Goal: Task Accomplishment & Management: Complete application form

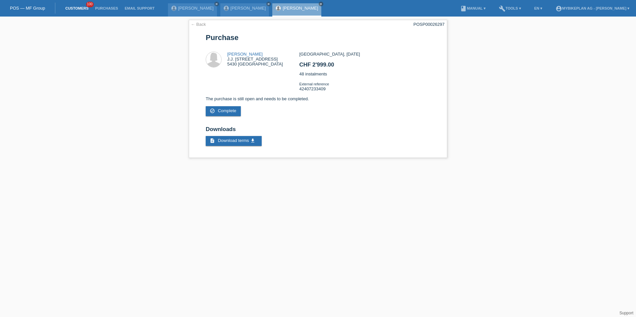
click at [75, 7] on link "Customers" at bounding box center [77, 8] width 30 height 4
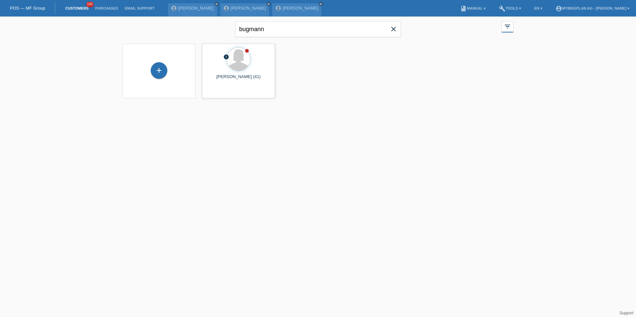
click at [395, 31] on icon "close" at bounding box center [394, 29] width 8 height 8
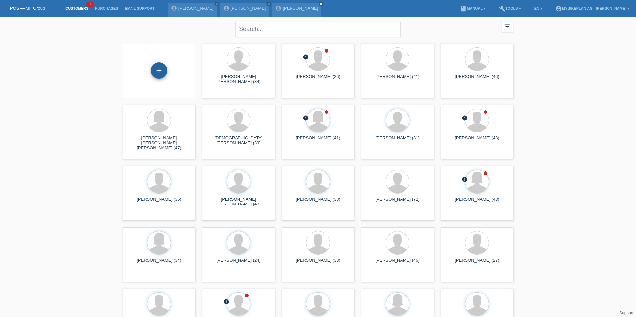
click at [157, 72] on div "+" at bounding box center [159, 70] width 17 height 17
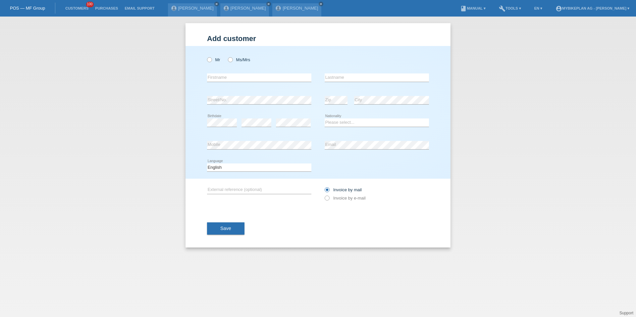
click at [207, 62] on div "Mr Ms/Mrs" at bounding box center [259, 60] width 104 height 14
click at [212, 62] on label "Mr" at bounding box center [213, 59] width 13 height 5
click at [211, 62] on input "Mr" at bounding box center [209, 59] width 4 height 4
radio input "true"
click at [217, 76] on input "text" at bounding box center [259, 78] width 104 height 8
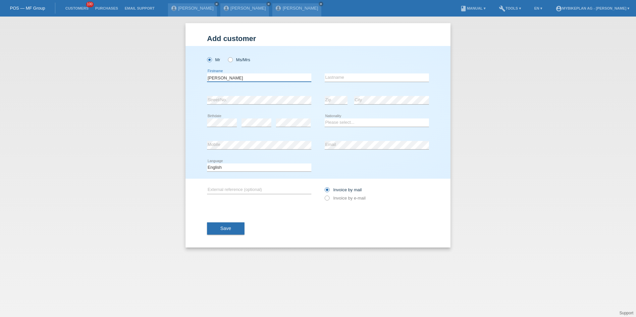
type input "[PERSON_NAME]"
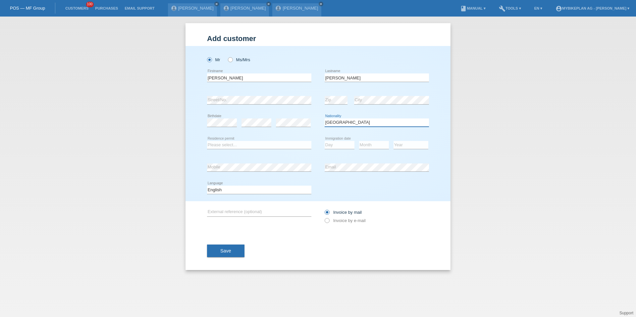
select select "CZ"
select select "B"
select select "16"
select select "08"
select select "2023"
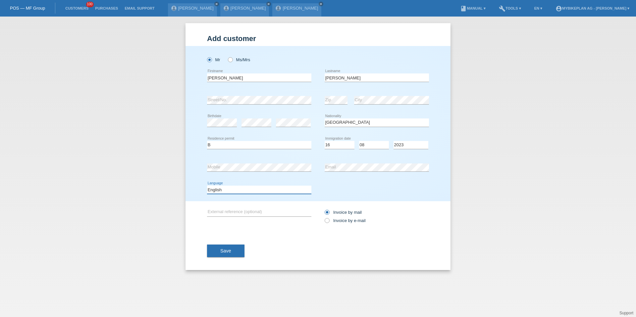
click at [245, 191] on select "Deutsch Français Italiano English" at bounding box center [259, 190] width 104 height 8
select select "de"
click at [348, 219] on label "Invoice by e-mail" at bounding box center [345, 220] width 41 height 5
click at [329, 219] on input "Invoice by e-mail" at bounding box center [327, 222] width 4 height 8
radio input "true"
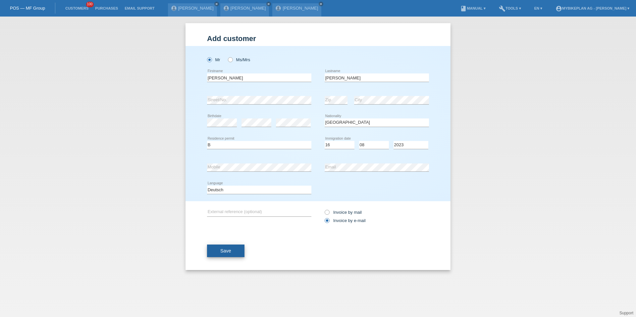
click at [229, 254] on button "Save" at bounding box center [225, 251] width 37 height 13
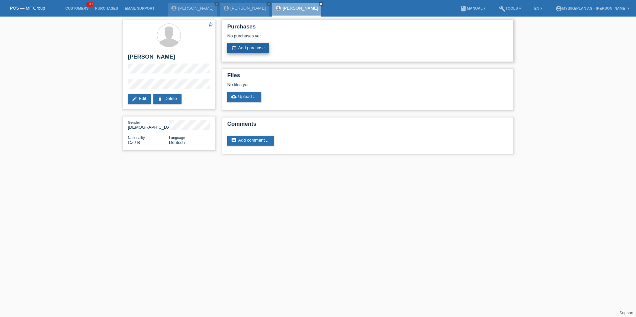
click at [251, 43] on link "add_shopping_cart Add purchase" at bounding box center [248, 48] width 42 height 10
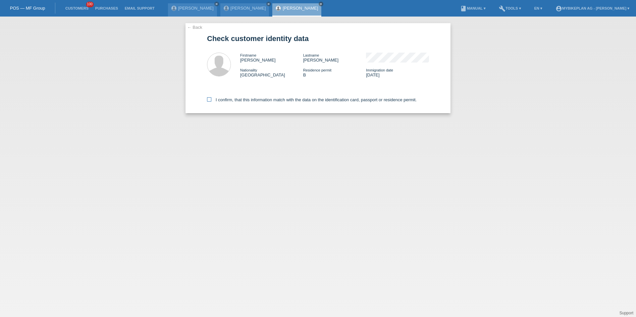
click at [266, 101] on label "I confirm, that this information match with the data on the identification card…" at bounding box center [312, 99] width 210 height 5
click at [211, 101] on input "I confirm, that this information match with the data on the identification card…" at bounding box center [209, 99] width 4 height 4
checkbox input "true"
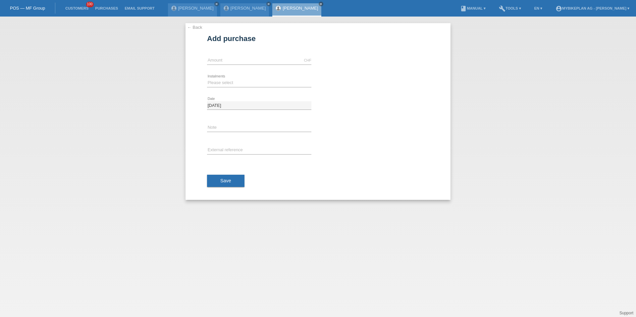
click at [265, 65] on div "CHF error Amount" at bounding box center [259, 60] width 104 height 23
click at [265, 64] on input "text" at bounding box center [259, 60] width 104 height 8
type input "8499.00"
click at [229, 83] on select "Please select 6 instalments 12 instalments 18 instalments 24 instalments 36 ins…" at bounding box center [259, 83] width 104 height 8
select select "488"
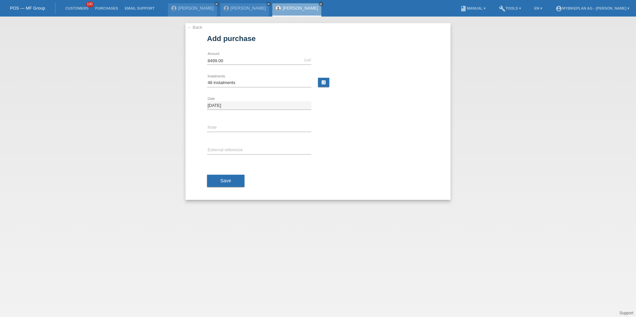
click at [230, 143] on div "error External reference" at bounding box center [259, 150] width 104 height 23
click at [230, 146] on input "text" at bounding box center [259, 150] width 104 height 8
paste input "42415866760"
type input "42415866760"
click at [223, 182] on span "Save" at bounding box center [225, 180] width 11 height 5
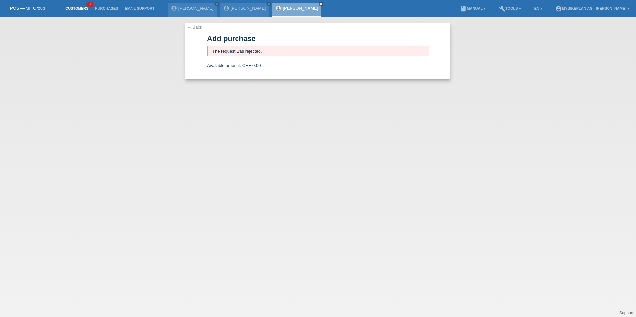
click at [88, 7] on link "Customers" at bounding box center [77, 8] width 30 height 4
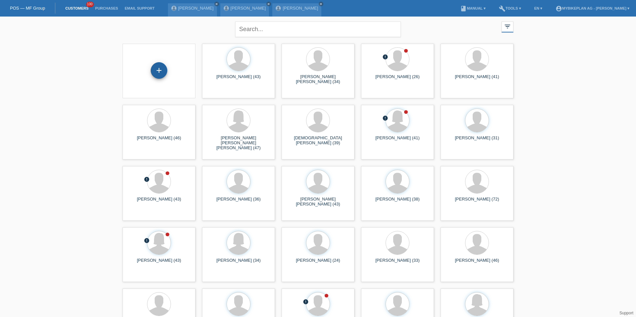
click at [161, 70] on div "+" at bounding box center [159, 70] width 17 height 17
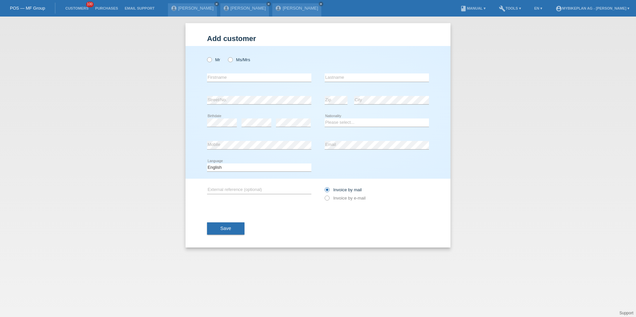
click at [211, 56] on div "Mr Ms/Mrs" at bounding box center [259, 60] width 104 height 14
click at [206, 56] on icon at bounding box center [206, 56] width 0 height 0
click at [211, 60] on input "Mr" at bounding box center [209, 59] width 4 height 4
radio input "true"
click at [224, 81] on input "text" at bounding box center [259, 78] width 104 height 8
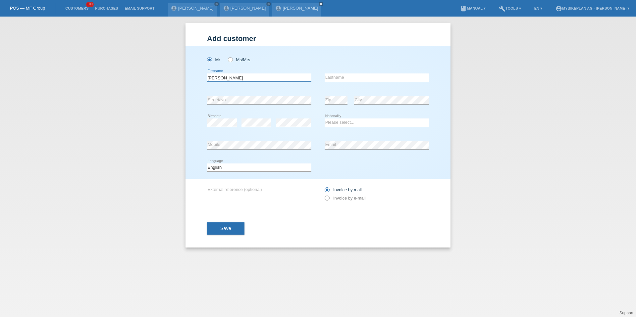
type input "Victor Hugo"
type input "Mustrange De Oliveira Aguiar"
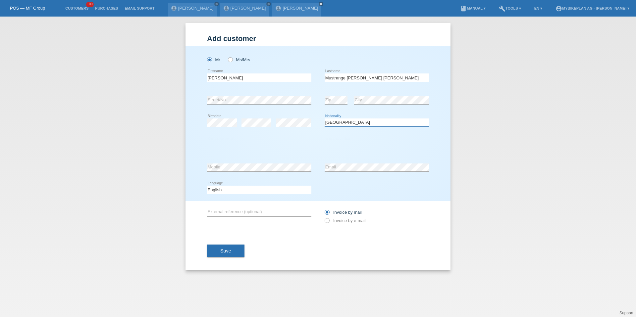
select select "BR"
select select "B"
select select "04"
select select "01"
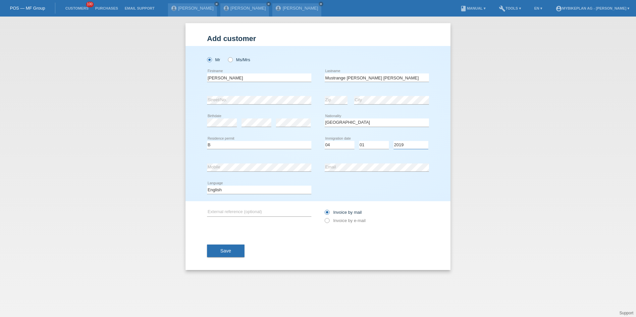
select select "2010"
click at [220, 191] on select "Deutsch Français Italiano English" at bounding box center [259, 190] width 104 height 8
select select "fr"
click at [359, 222] on label "Invoice by e-mail" at bounding box center [345, 220] width 41 height 5
click at [329, 222] on input "Invoice by e-mail" at bounding box center [327, 222] width 4 height 8
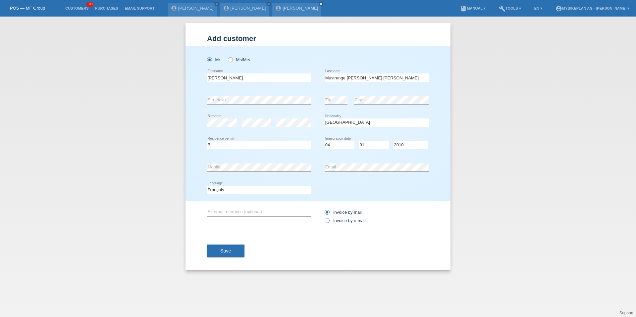
radio input "true"
click at [250, 244] on div "Save" at bounding box center [318, 251] width 222 height 38
click at [245, 244] on div "Save" at bounding box center [318, 251] width 222 height 38
click at [241, 245] on button "Save" at bounding box center [225, 251] width 37 height 13
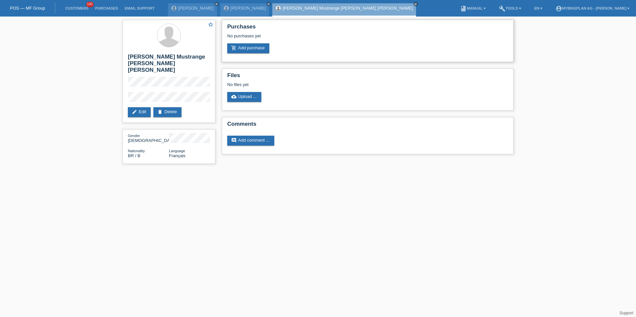
click at [243, 57] on div "Purchases No purchases yet add_shopping_cart Add purchase" at bounding box center [368, 41] width 292 height 42
click at [246, 50] on link "add_shopping_cart Add purchase" at bounding box center [248, 48] width 42 height 10
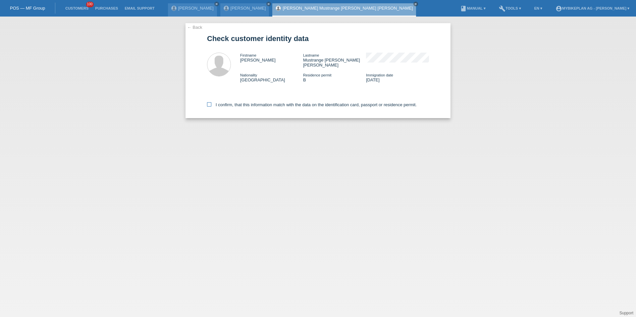
click at [237, 102] on label "I confirm, that this information match with the data on the identification card…" at bounding box center [312, 104] width 210 height 5
click at [211, 102] on input "I confirm, that this information match with the data on the identification card…" at bounding box center [209, 104] width 4 height 4
checkbox input "true"
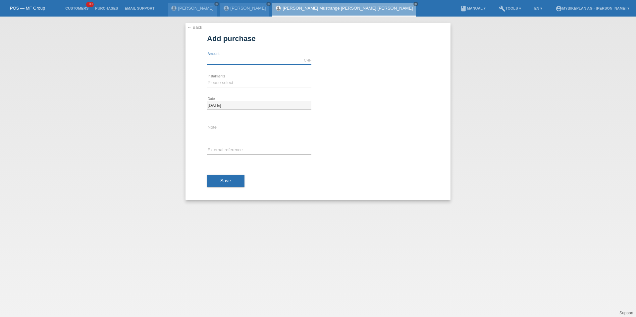
click at [235, 57] on input "text" at bounding box center [259, 60] width 104 height 8
type input "4199.00"
click at [218, 82] on select "Please select 6 instalments 12 instalments 18 instalments 24 instalments 36 ins…" at bounding box center [259, 83] width 104 height 8
select select "488"
click at [225, 149] on input "text" at bounding box center [259, 150] width 104 height 8
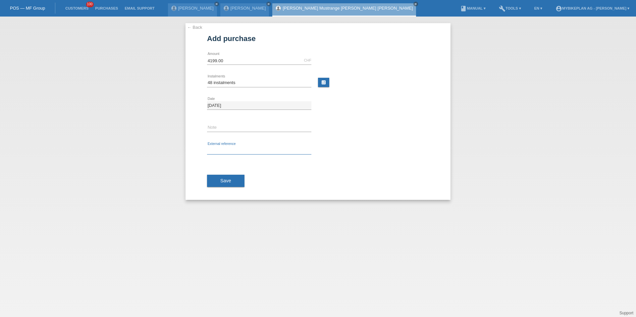
paste input "42373003335"
type input "42373003335"
click at [223, 181] on span "Save" at bounding box center [225, 180] width 11 height 5
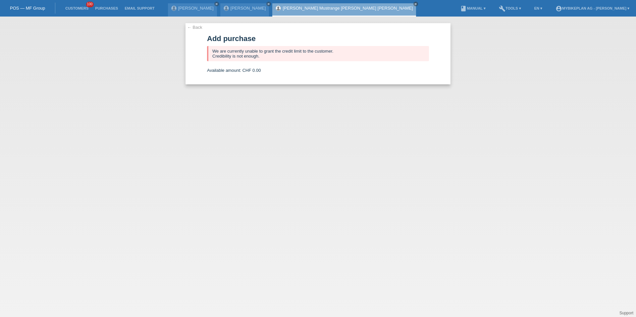
click at [307, 8] on link "[PERSON_NAME] Mustrange [PERSON_NAME] [PERSON_NAME]" at bounding box center [348, 8] width 130 height 5
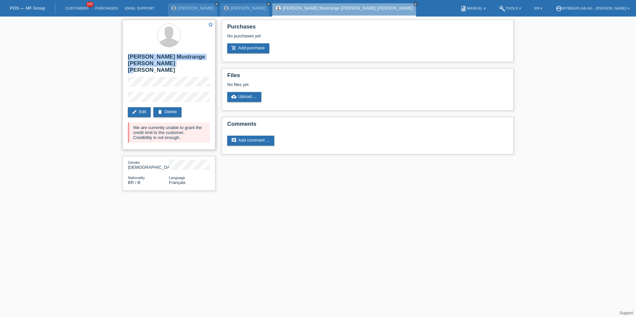
drag, startPoint x: 128, startPoint y: 57, endPoint x: 176, endPoint y: 64, distance: 48.9
click at [176, 64] on h2 "[PERSON_NAME] Mustrange [PERSON_NAME] [PERSON_NAME]" at bounding box center [169, 65] width 82 height 23
copy h2 "[PERSON_NAME] Mustrange [PERSON_NAME] [PERSON_NAME]"
click at [73, 9] on link "Customers" at bounding box center [77, 8] width 30 height 4
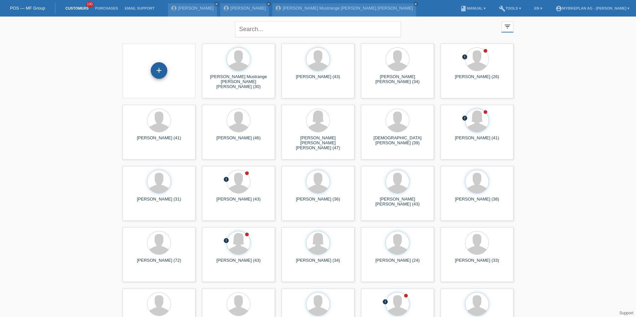
click at [154, 73] on div "+" at bounding box center [159, 70] width 17 height 17
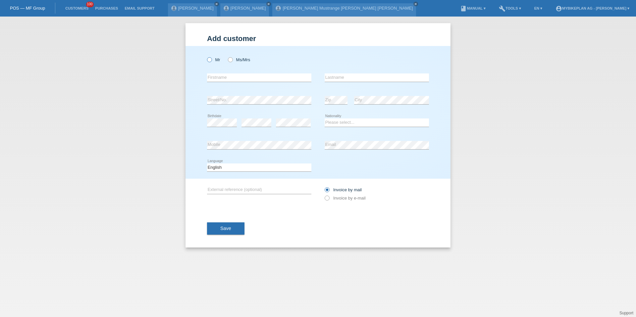
click at [206, 56] on icon at bounding box center [206, 56] width 0 height 0
click at [211, 60] on input "Mr" at bounding box center [209, 59] width 4 height 4
radio input "true"
click at [219, 76] on input "text" at bounding box center [259, 78] width 104 height 8
type input "Nico"
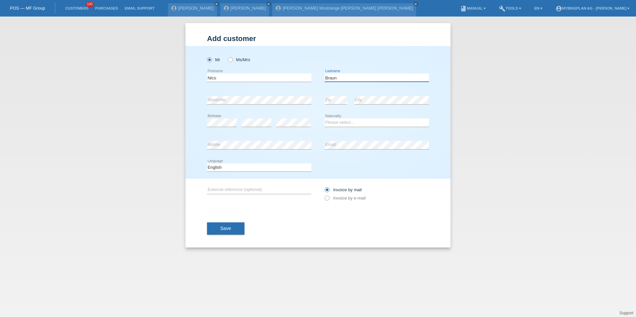
type input "Braun"
click at [210, 84] on div "Nico error Firstname" at bounding box center [259, 78] width 104 height 23
click at [221, 80] on input "Nico" at bounding box center [259, 78] width 104 height 8
type input "Lukas"
type input "Glogosky"
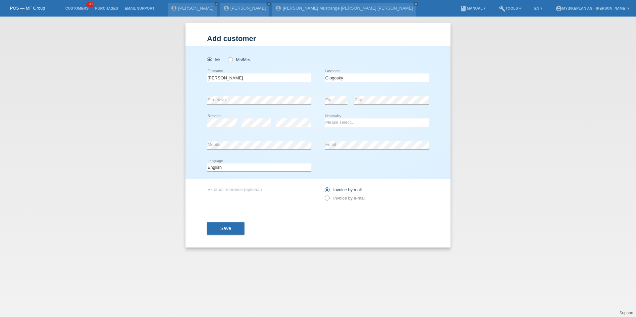
click at [282, 134] on div "error Mobile" at bounding box center [259, 145] width 104 height 23
click at [240, 121] on div "error Birthdate error error" at bounding box center [259, 123] width 104 height 23
click at [343, 123] on select "Please select... Switzerland Austria Germany Liechtenstein ------------ Afghani…" at bounding box center [377, 123] width 104 height 8
select select "SK"
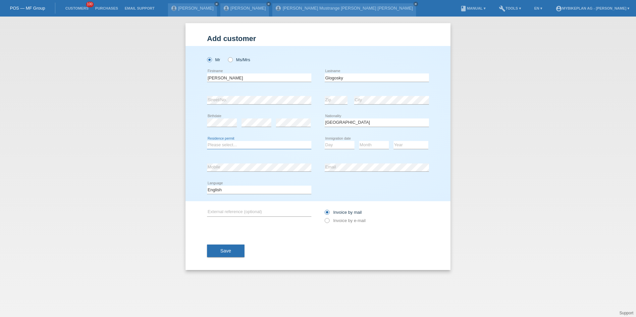
select select "C"
select select "19"
select select "08"
click at [402, 151] on div "Year 2025 2024 2023 2022 2021 2020 2019 2018 2017" at bounding box center [411, 145] width 35 height 23
click at [402, 147] on select "Year 2025 2024 2023 2022 2021 2020 2019 2018 2017 2016 2015 2014 2013 2012 2011…" at bounding box center [411, 145] width 35 height 8
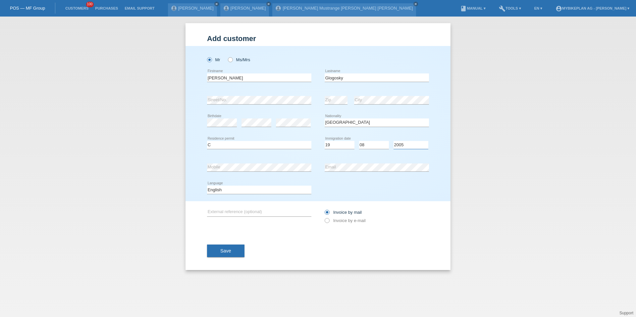
click at [403, 146] on select "Year 2025 2024 2023 2022 2021 2020 2019 2018 2017 2016 2015 2014 2013 2012 2011…" at bounding box center [411, 145] width 35 height 8
select select "2006"
click at [228, 184] on div "Deutsch Français Italiano English error Language" at bounding box center [259, 190] width 104 height 23
click at [228, 188] on select "Deutsch Français Italiano English" at bounding box center [259, 190] width 104 height 8
select select "de"
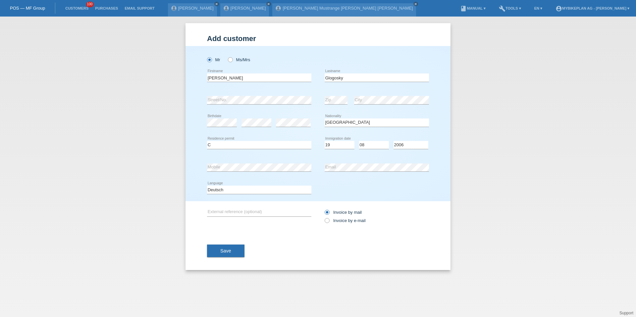
click at [358, 229] on div "Invoice by mail Invoice by e-mail" at bounding box center [377, 216] width 104 height 30
click at [356, 219] on label "Invoice by e-mail" at bounding box center [345, 220] width 41 height 5
click at [329, 219] on input "Invoice by e-mail" at bounding box center [327, 222] width 4 height 8
radio input "true"
click at [244, 253] on button "Save" at bounding box center [225, 251] width 37 height 13
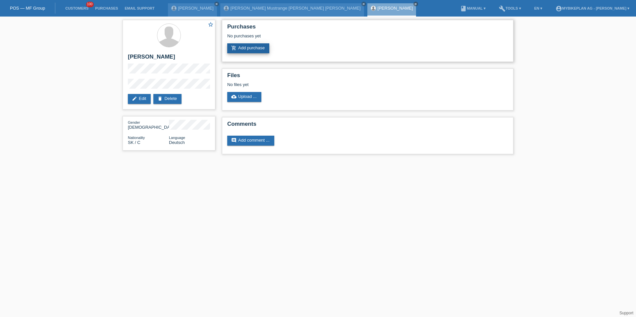
click at [254, 47] on link "add_shopping_cart Add purchase" at bounding box center [248, 48] width 42 height 10
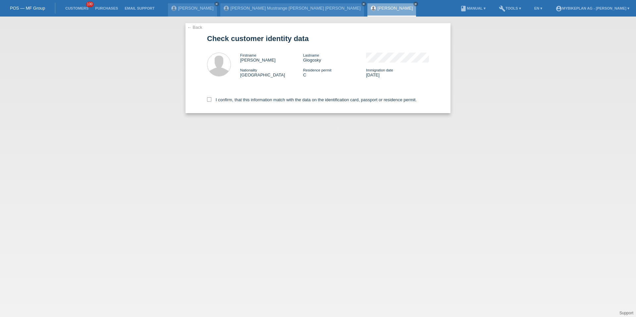
click at [250, 105] on div "I confirm, that this information match with the data on the identification card…" at bounding box center [318, 98] width 222 height 29
click at [250, 99] on label "I confirm, that this information match with the data on the identification card…" at bounding box center [312, 99] width 210 height 5
click at [211, 99] on input "I confirm, that this information match with the data on the identification card…" at bounding box center [209, 99] width 4 height 4
checkbox input "true"
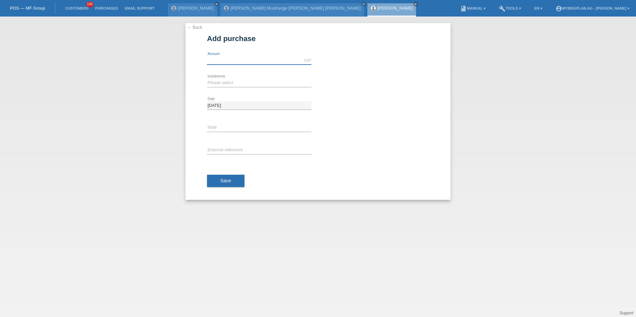
click at [237, 57] on input "text" at bounding box center [259, 60] width 104 height 8
paste input "42413253671"
type input "42413253671"
click at [232, 150] on input "text" at bounding box center [259, 150] width 104 height 8
paste input "42413253671"
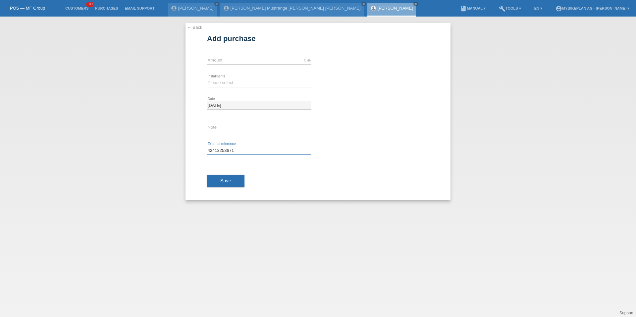
type input "42413253671"
click at [225, 58] on input "text" at bounding box center [259, 60] width 104 height 8
type input "3699.00"
click at [216, 79] on select "Please select 6 instalments 12 instalments 18 instalments 24 instalments 36 ins…" at bounding box center [259, 83] width 104 height 8
select select "487"
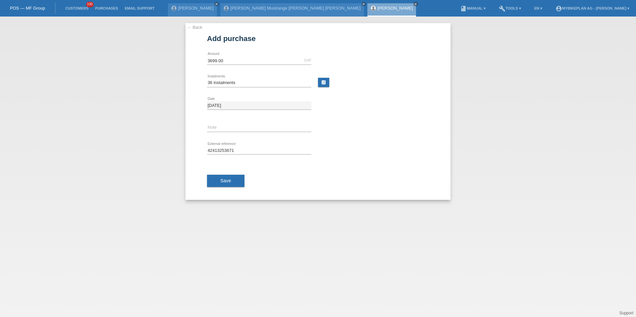
click at [225, 173] on div "Save" at bounding box center [318, 181] width 222 height 38
click at [225, 182] on span "Save" at bounding box center [225, 180] width 11 height 5
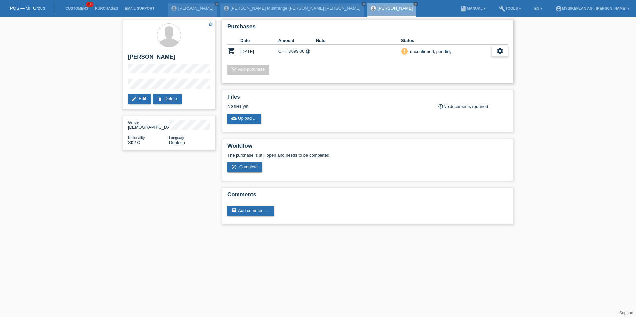
click at [498, 52] on icon "settings" at bounding box center [499, 50] width 7 height 7
click at [437, 63] on div "fullscreen Show" at bounding box center [457, 62] width 100 height 10
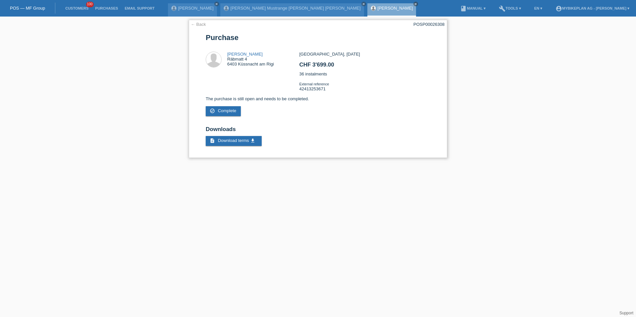
click at [429, 24] on div "POSP00026308" at bounding box center [428, 24] width 31 height 5
copy div "POSP00026308"
click at [77, 9] on link "Customers" at bounding box center [77, 8] width 30 height 4
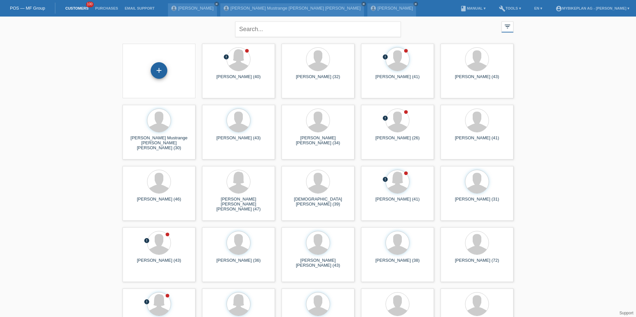
click at [162, 75] on div "+" at bounding box center [159, 70] width 17 height 17
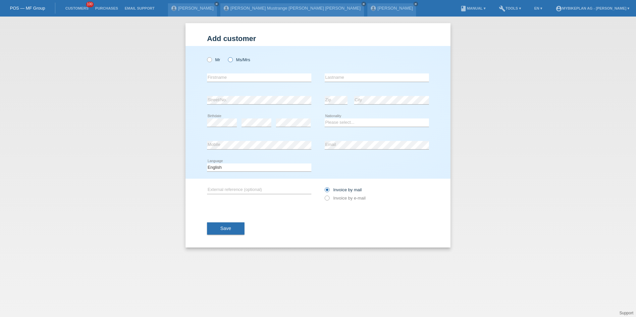
click at [227, 56] on icon at bounding box center [227, 56] width 0 height 0
click at [229, 60] on input "Ms/Mrs" at bounding box center [230, 59] width 4 height 4
radio input "true"
click at [212, 62] on label "Mr" at bounding box center [213, 59] width 13 height 5
click at [211, 62] on input "Mr" at bounding box center [209, 59] width 4 height 4
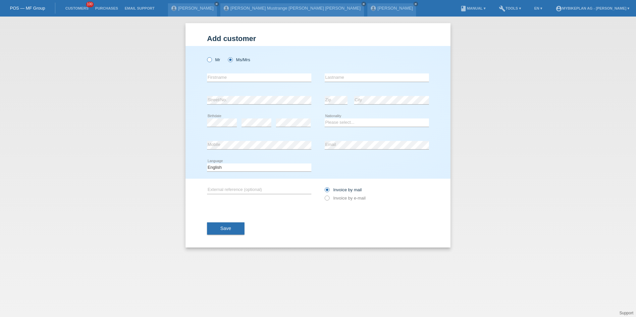
radio input "true"
click at [217, 78] on input "text" at bounding box center [259, 78] width 104 height 8
type input "[PERSON_NAME]"
type input "Amore"
select select "IT"
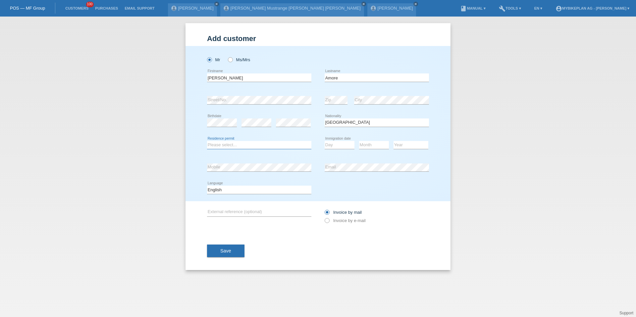
select select "C"
select select "16"
select select "10"
select select "1987"
click at [212, 188] on select "Deutsch Français Italiano English" at bounding box center [259, 190] width 104 height 8
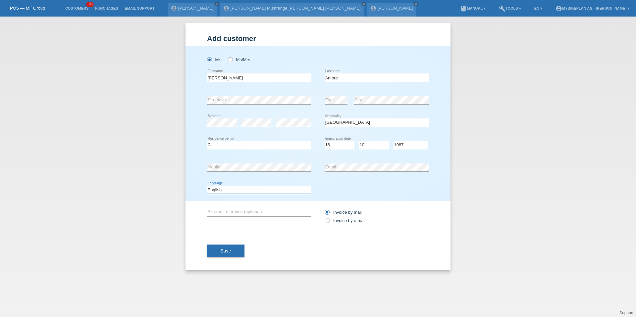
select select "de"
click at [344, 221] on label "Invoice by e-mail" at bounding box center [345, 220] width 41 height 5
click at [329, 221] on input "Invoice by e-mail" at bounding box center [327, 222] width 4 height 8
radio input "true"
click at [214, 256] on button "Save" at bounding box center [225, 251] width 37 height 13
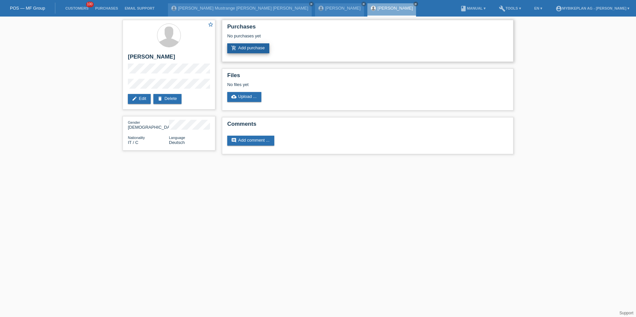
click at [238, 48] on link "add_shopping_cart Add purchase" at bounding box center [248, 48] width 42 height 10
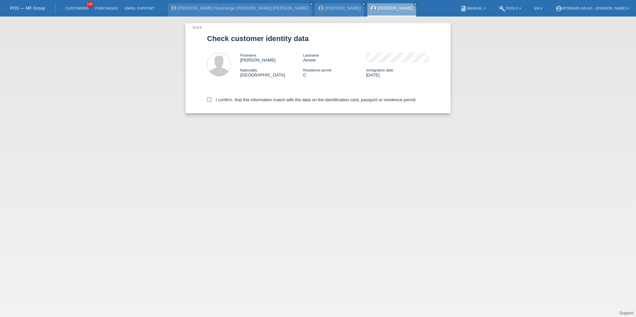
click at [243, 100] on label "I confirm, that this information match with the data on the identification card…" at bounding box center [312, 99] width 210 height 5
click at [211, 100] on input "I confirm, that this information match with the data on the identification card…" at bounding box center [209, 99] width 4 height 4
checkbox input "true"
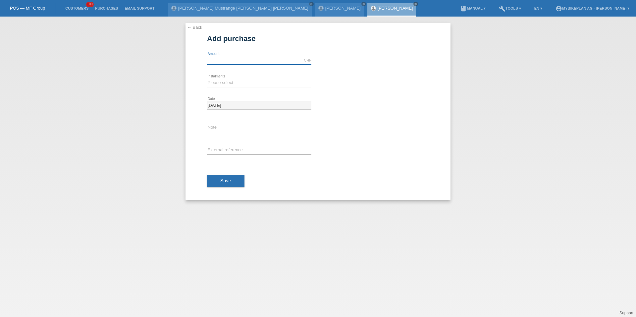
click at [242, 63] on input "text" at bounding box center [259, 60] width 104 height 8
type input "5300.00"
click at [226, 80] on select "Please select 6 instalments 12 instalments 18 instalments 24 instalments 36 ins…" at bounding box center [259, 83] width 104 height 8
select select "487"
click at [220, 144] on div "error External reference" at bounding box center [259, 150] width 104 height 23
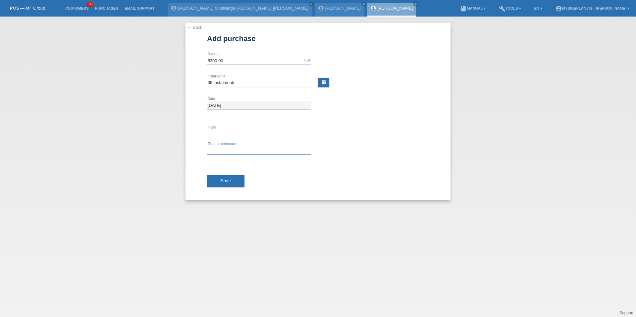
click at [221, 151] on input "text" at bounding box center [259, 150] width 104 height 8
paste input "42414806589"
type input "42414806589"
click at [223, 178] on span "Save" at bounding box center [225, 180] width 11 height 5
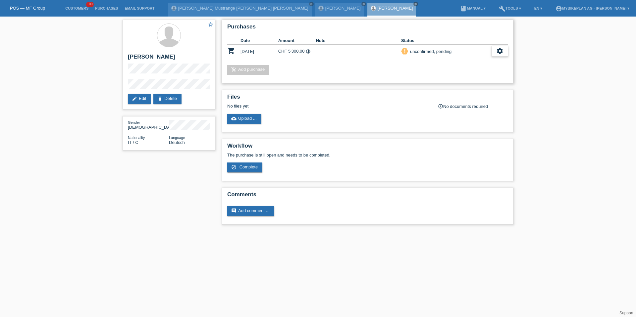
click at [492, 53] on div "settings" at bounding box center [500, 51] width 17 height 11
click at [480, 63] on div "fullscreen Show" at bounding box center [457, 62] width 100 height 10
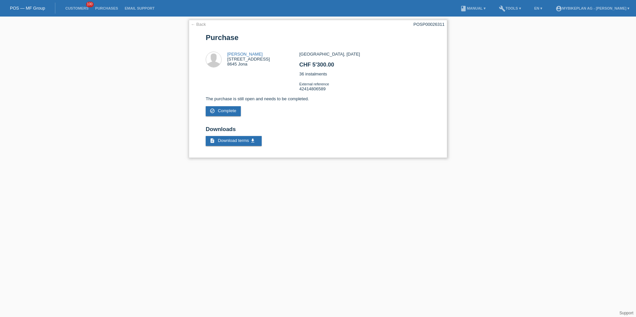
click at [425, 23] on div "POSP00026311" at bounding box center [428, 24] width 31 height 5
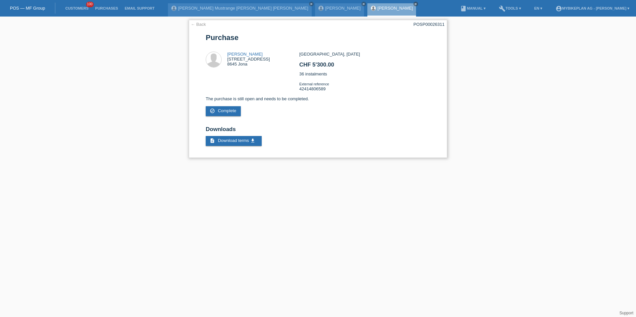
click at [425, 23] on div "POSP00026311" at bounding box center [428, 24] width 31 height 5
copy div "POSP00026311"
click at [82, 11] on li "Customers 100" at bounding box center [77, 8] width 30 height 17
click at [78, 10] on li "Customers 100" at bounding box center [77, 8] width 30 height 17
click at [78, 7] on link "Customers" at bounding box center [77, 8] width 30 height 4
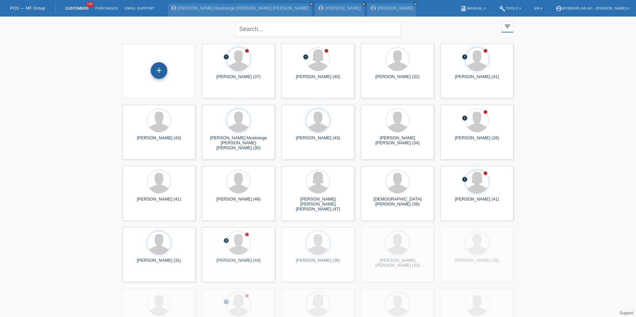
click at [160, 76] on div "+" at bounding box center [159, 70] width 17 height 17
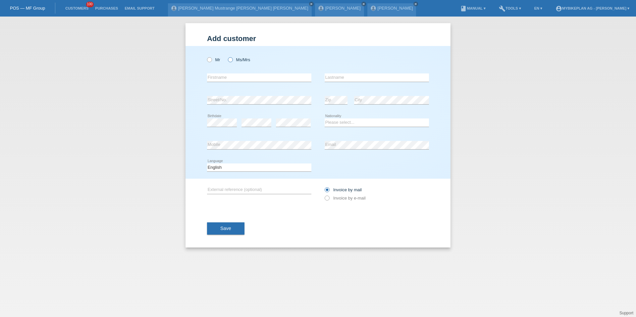
click at [239, 58] on label "Ms/Mrs" at bounding box center [239, 59] width 22 height 5
click at [232, 58] on input "Ms/Mrs" at bounding box center [230, 59] width 4 height 4
radio input "true"
click at [236, 78] on input "text" at bounding box center [259, 78] width 104 height 8
type input "Sabine"
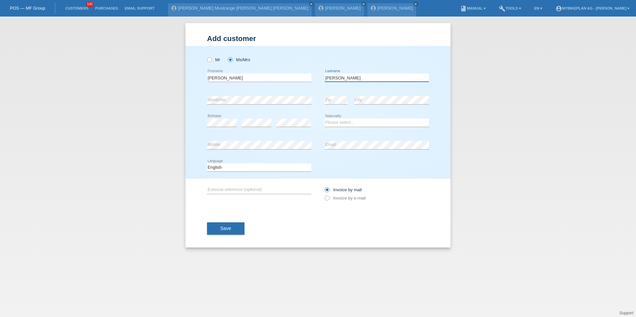
type input "Griess"
select select "CH"
click at [224, 167] on select "Deutsch Français Italiano English" at bounding box center [259, 168] width 104 height 8
select select "de"
click at [339, 198] on label "Invoice by e-mail" at bounding box center [345, 198] width 41 height 5
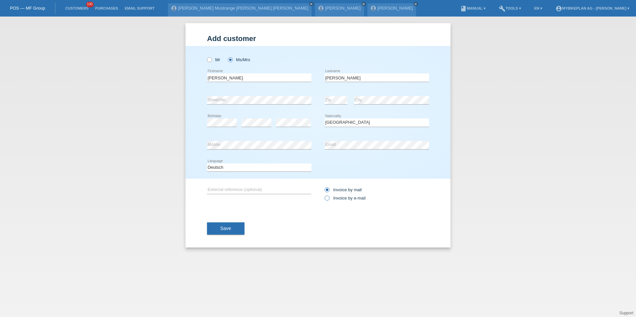
click at [329, 198] on input "Invoice by e-mail" at bounding box center [327, 200] width 4 height 8
radio input "true"
click at [220, 230] on span "Save" at bounding box center [225, 228] width 11 height 5
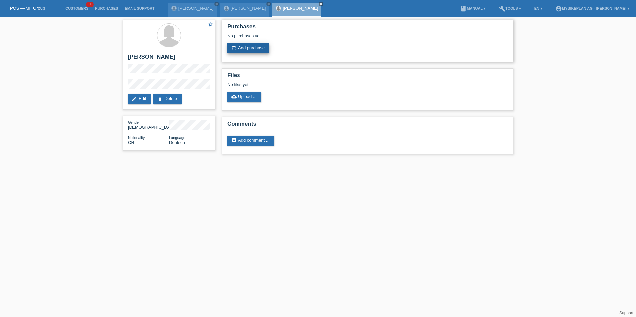
click at [247, 47] on link "add_shopping_cart Add purchase" at bounding box center [248, 48] width 42 height 10
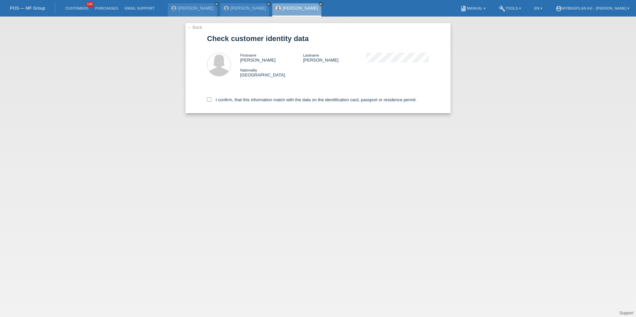
click at [225, 95] on div "I confirm, that this information match with the data on the identification card…" at bounding box center [318, 98] width 222 height 29
click at [225, 102] on div "I confirm, that this information match with the data on the identification card…" at bounding box center [318, 98] width 222 height 29
click at [227, 98] on label "I confirm, that this information match with the data on the identification card…" at bounding box center [312, 99] width 210 height 5
click at [211, 98] on input "I confirm, that this information match with the data on the identification card…" at bounding box center [209, 99] width 4 height 4
checkbox input "true"
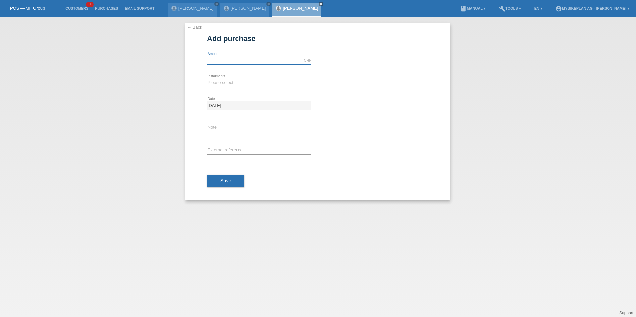
click at [223, 62] on input "text" at bounding box center [259, 60] width 104 height 8
type input "3999.00"
click at [213, 80] on select "Please select 6 instalments 12 instalments 18 instalments 24 instalments 36 ins…" at bounding box center [259, 83] width 104 height 8
select select "487"
click at [226, 154] on icon at bounding box center [259, 154] width 104 height 0
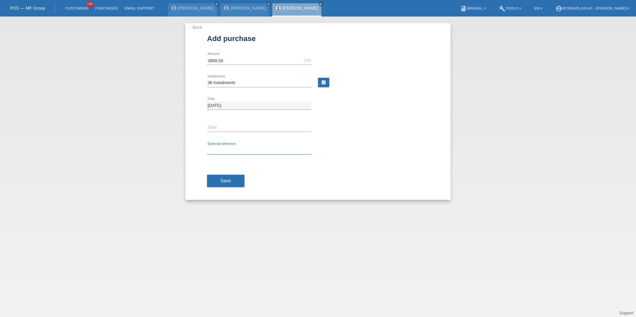
click at [226, 151] on input "text" at bounding box center [259, 150] width 104 height 8
paste input "42435487750"
type input "42435487750"
click at [227, 184] on button "Save" at bounding box center [225, 181] width 37 height 13
